Goal: Navigation & Orientation: Find specific page/section

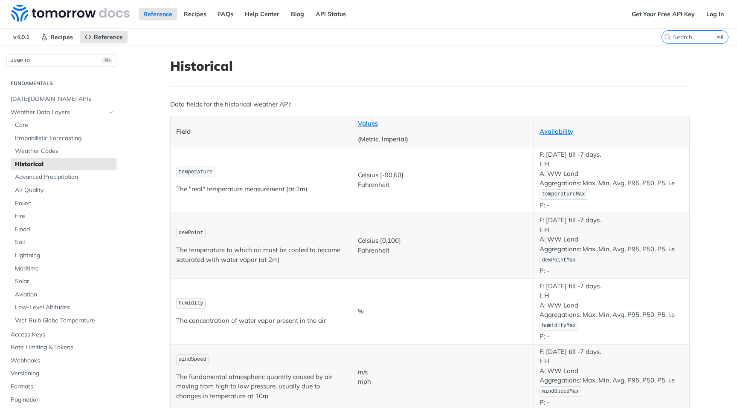
click at [26, 39] on span "v4.0.1" at bounding box center [22, 37] width 26 height 13
click at [12, 38] on span "v4.0.1" at bounding box center [22, 37] width 26 height 13
click at [20, 38] on span "v4.0.1" at bounding box center [22, 37] width 26 height 13
click at [29, 36] on span "v4.0.1" at bounding box center [22, 37] width 26 height 13
click at [44, 12] on img at bounding box center [70, 13] width 119 height 17
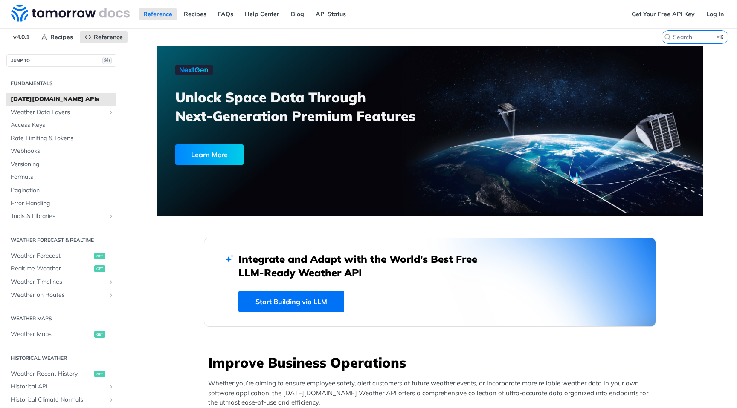
click at [27, 33] on span "v4.0.1" at bounding box center [22, 37] width 26 height 13
drag, startPoint x: 32, startPoint y: 38, endPoint x: 16, endPoint y: 38, distance: 15.4
click at [16, 38] on span "v4.0.1" at bounding box center [22, 37] width 26 height 13
click at [13, 38] on span "v4.0.1" at bounding box center [22, 37] width 26 height 13
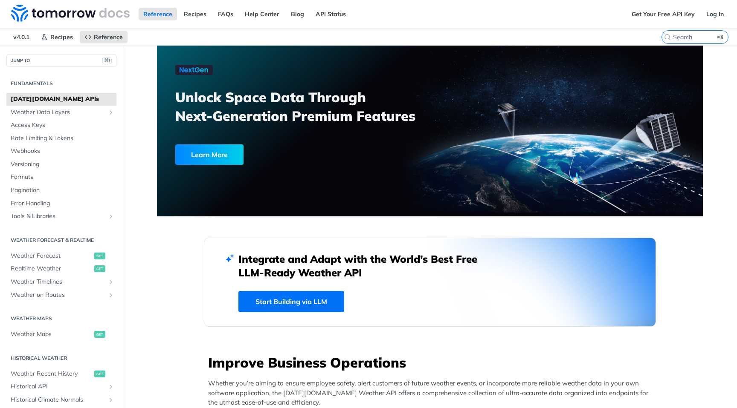
click at [22, 38] on span "v4.0.1" at bounding box center [22, 37] width 26 height 13
click at [25, 35] on span "v4.0.1" at bounding box center [22, 37] width 26 height 13
click at [31, 37] on span "v4.0.1" at bounding box center [22, 37] width 26 height 13
